Goal: Task Accomplishment & Management: Understand process/instructions

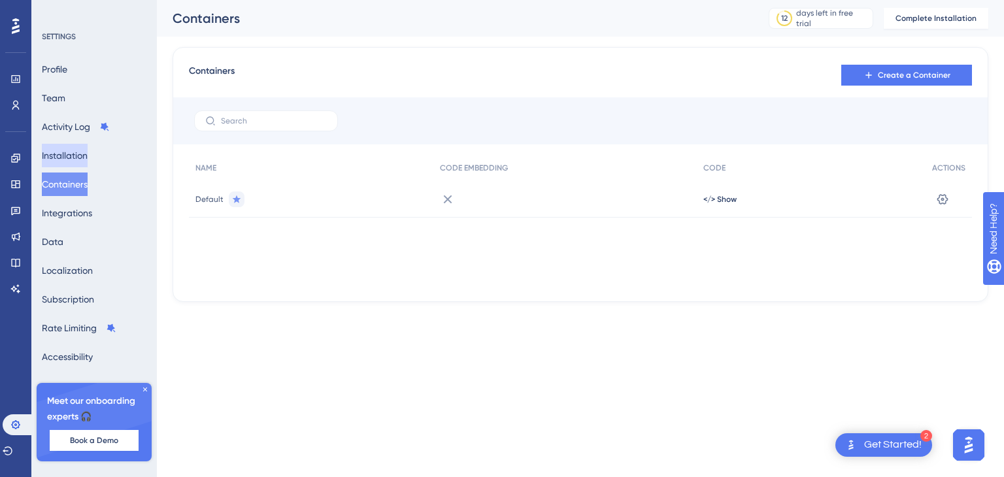
click at [75, 155] on button "Installation" at bounding box center [65, 156] width 46 height 24
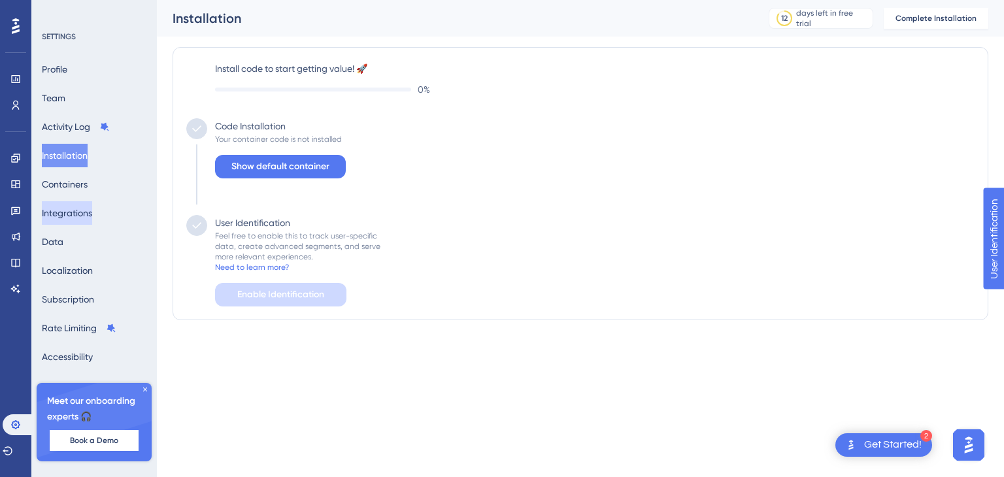
click at [71, 216] on button "Integrations" at bounding box center [67, 213] width 50 height 24
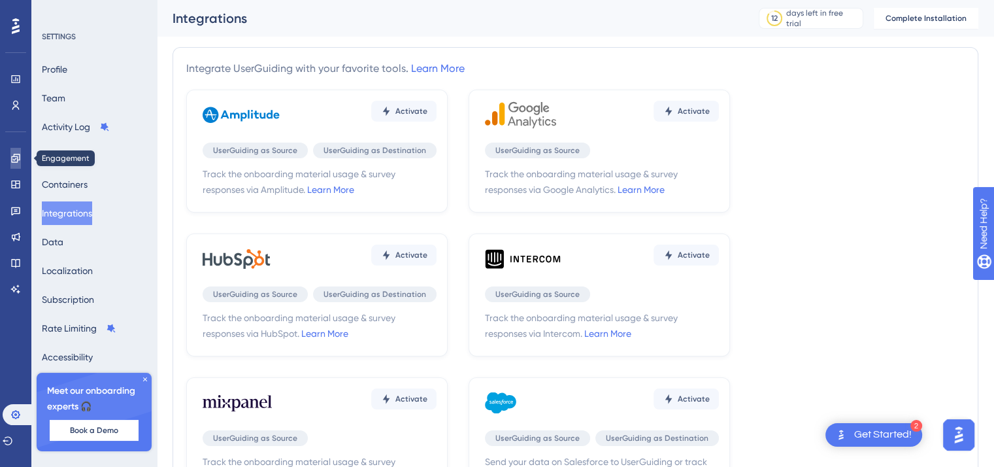
click at [17, 160] on icon at bounding box center [15, 158] width 8 height 8
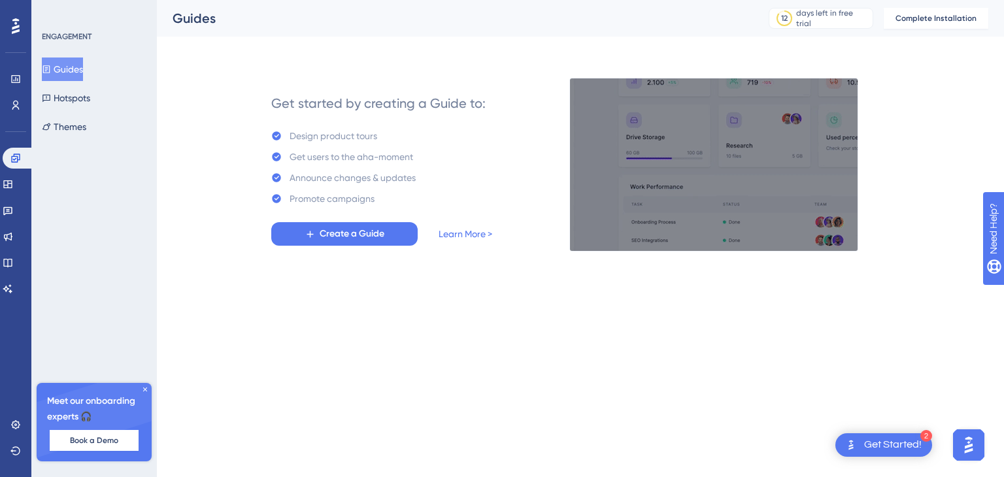
click at [713, 171] on img at bounding box center [713, 165] width 289 height 174
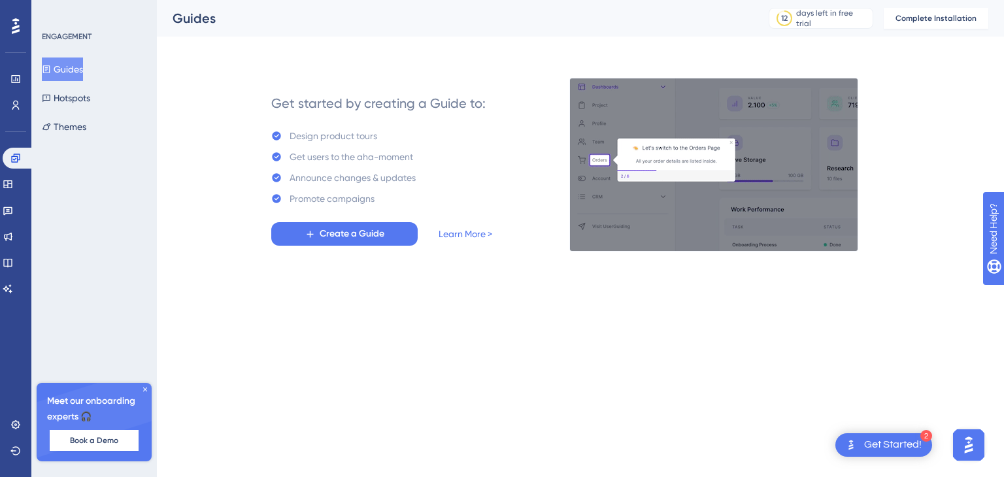
click at [713, 171] on img at bounding box center [713, 165] width 289 height 174
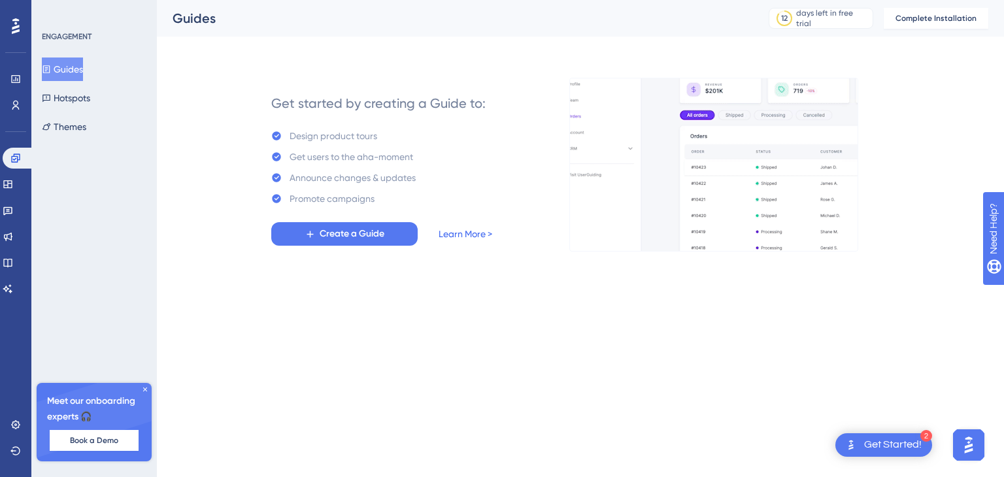
click at [468, 234] on link "Learn More >" at bounding box center [466, 234] width 54 height 16
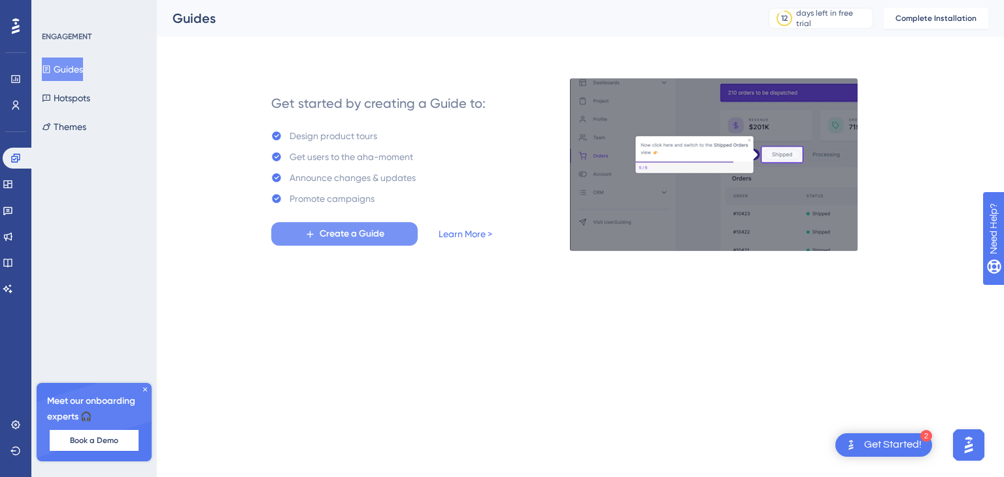
click at [339, 233] on span "Create a Guide" at bounding box center [352, 234] width 65 height 16
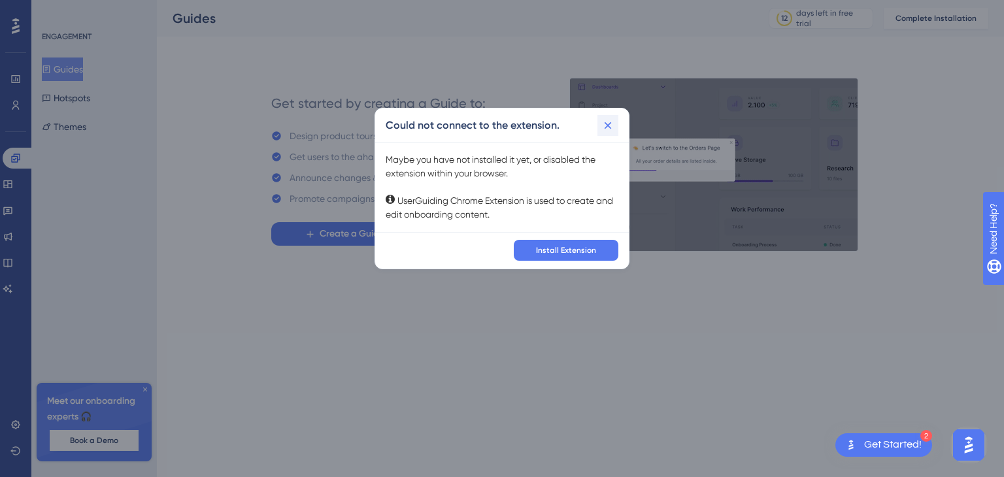
click at [607, 126] on icon at bounding box center [608, 125] width 7 height 7
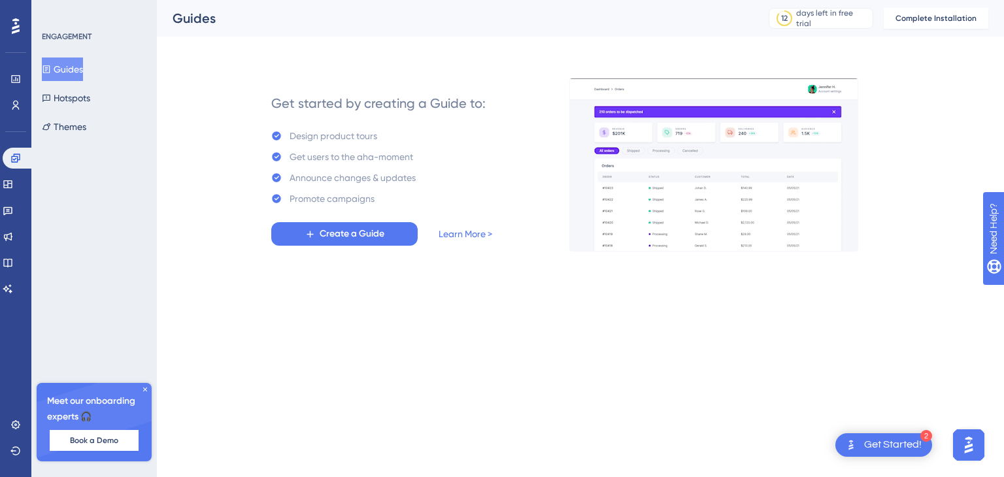
click at [898, 442] on div "Get Started!" at bounding box center [893, 445] width 58 height 14
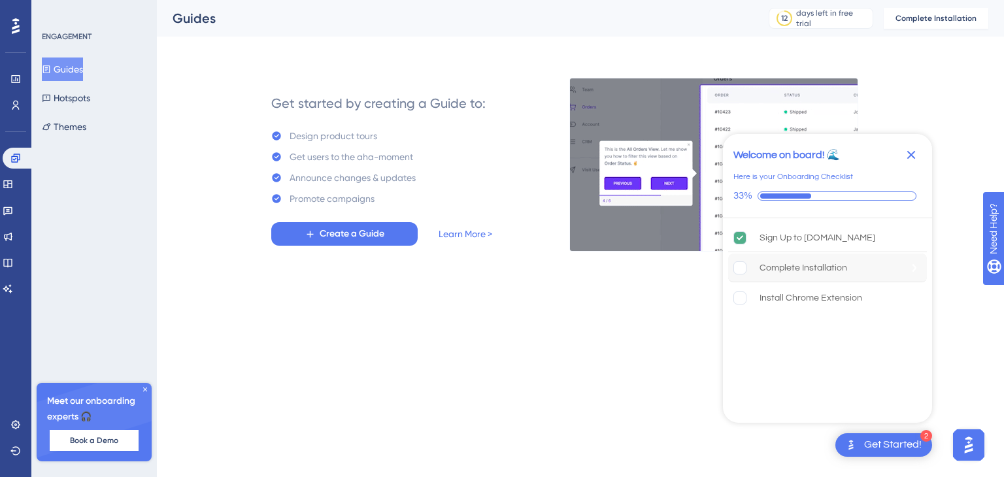
click at [813, 263] on div "Complete Installation" at bounding box center [804, 268] width 88 height 16
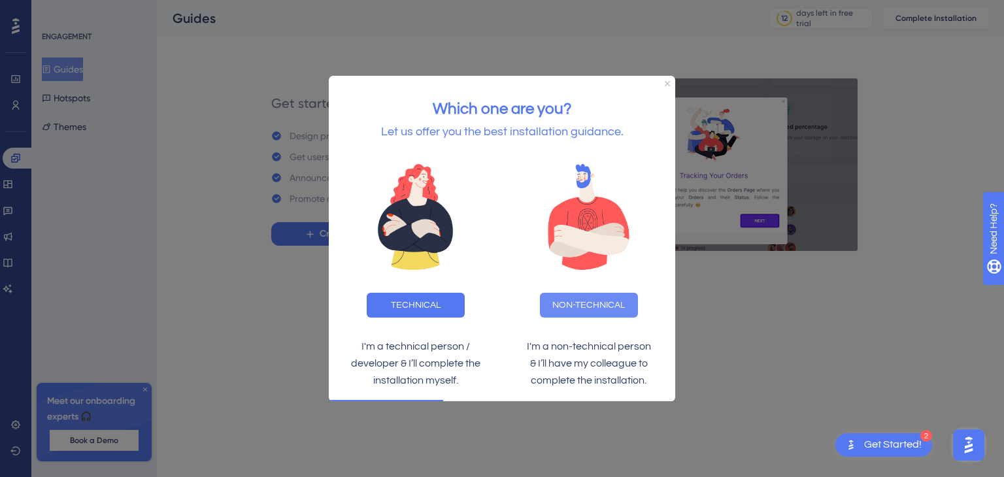
click at [583, 301] on button "NON-TECHNICAL" at bounding box center [589, 304] width 98 height 25
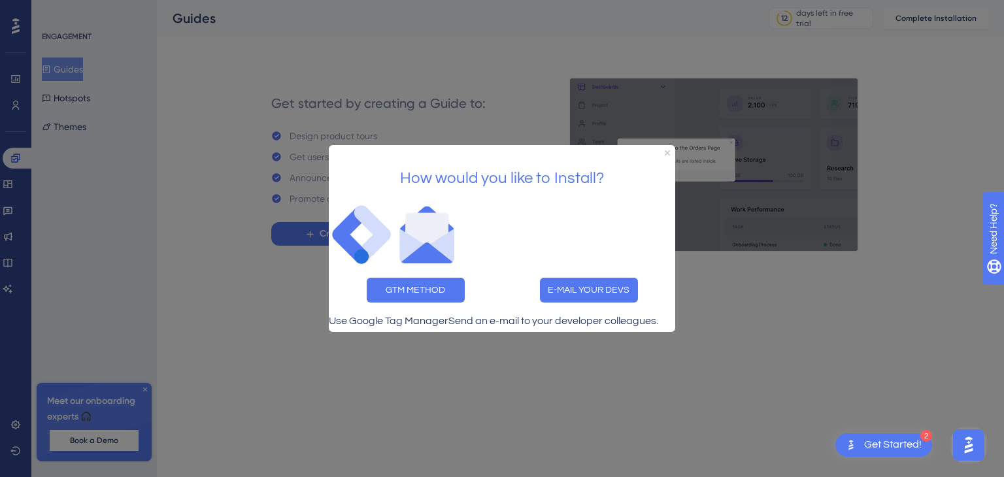
click at [463, 380] on div at bounding box center [502, 238] width 1004 height 477
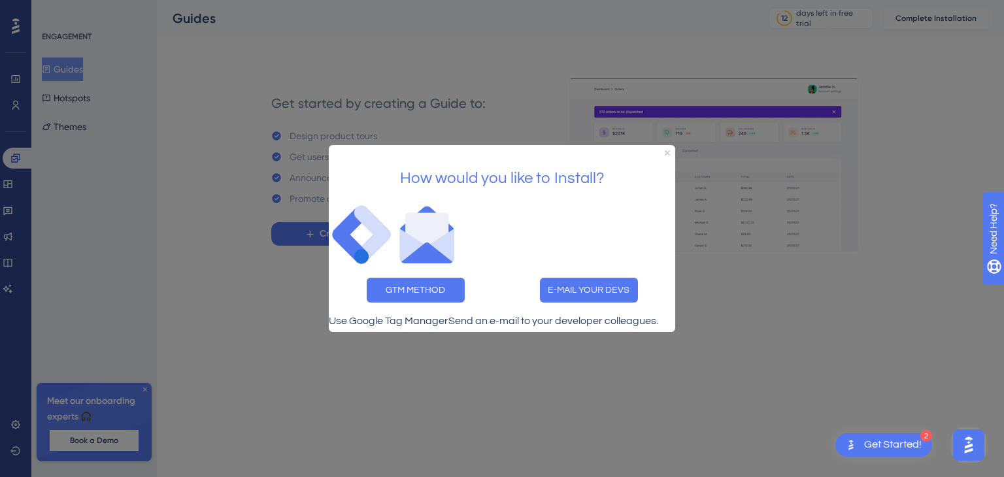
click at [249, 58] on div at bounding box center [502, 238] width 1004 height 477
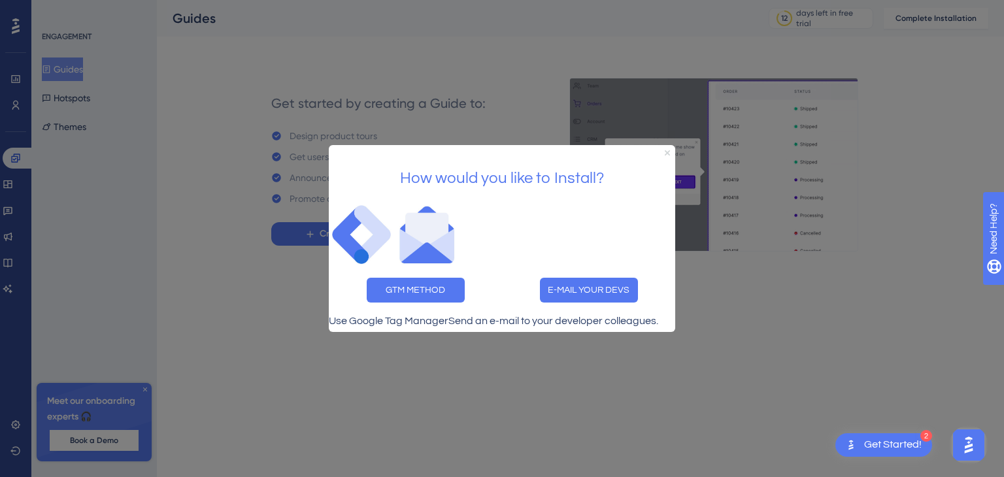
click at [667, 150] on icon "Close Preview" at bounding box center [667, 152] width 5 height 5
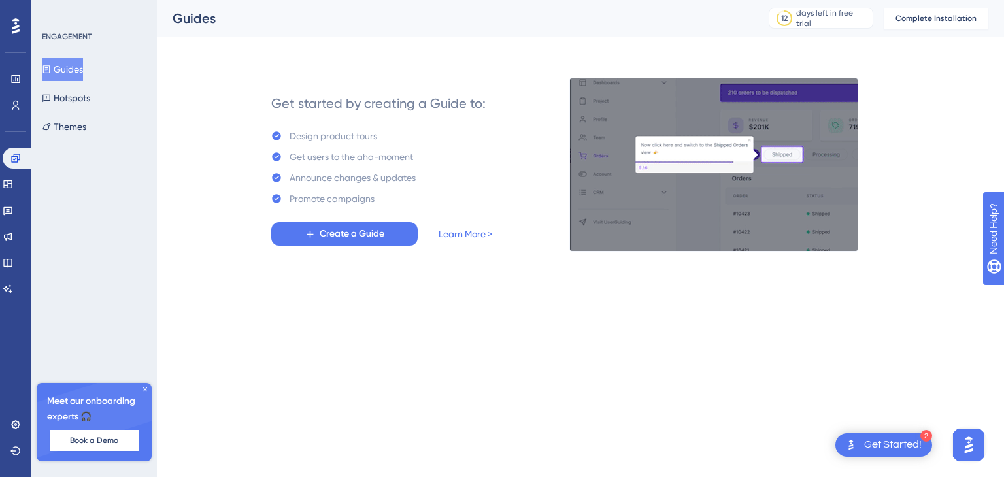
click at [482, 40] on div "Performance Users Engagement Widgets Feedback Product Updates Knowledge Base AI…" at bounding box center [580, 136] width 847 height 272
